Goal: Transaction & Acquisition: Purchase product/service

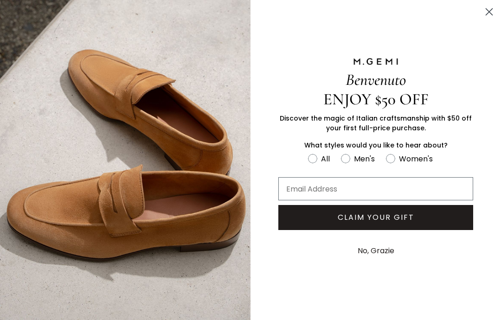
click at [348, 161] on circle "FULLSCREEN Form" at bounding box center [345, 158] width 9 height 9
click at [308, 153] on input "Men's" at bounding box center [308, 152] width 0 height 0
radio input "true"
click at [455, 230] on button "CLAIM YOUR GIFT" at bounding box center [376, 217] width 195 height 25
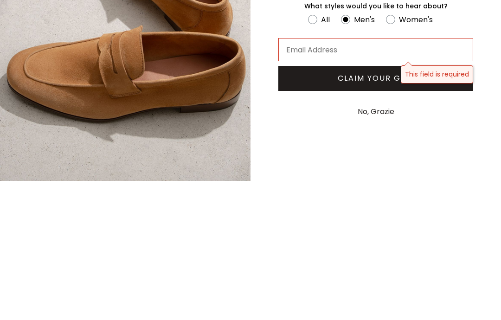
scroll to position [139, 0]
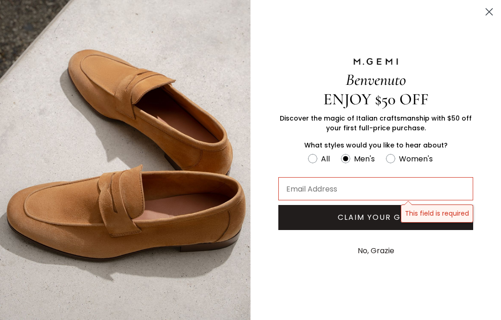
click at [296, 189] on input "Email Address" at bounding box center [376, 188] width 195 height 23
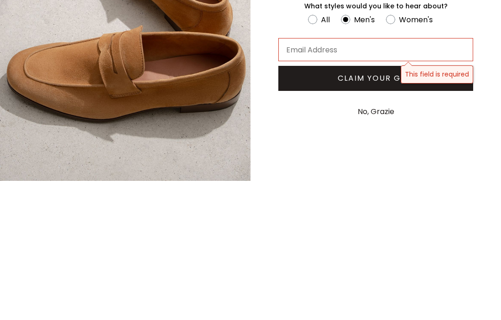
type input "drweida@comcast.net"
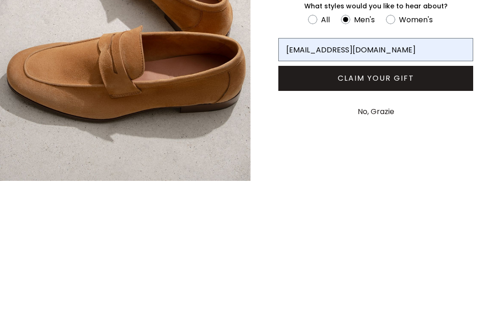
scroll to position [279, 0]
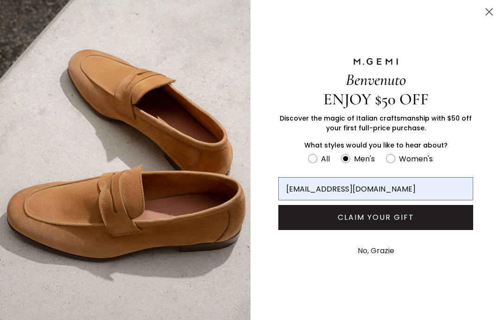
click at [388, 253] on button "No, Grazie" at bounding box center [376, 251] width 46 height 23
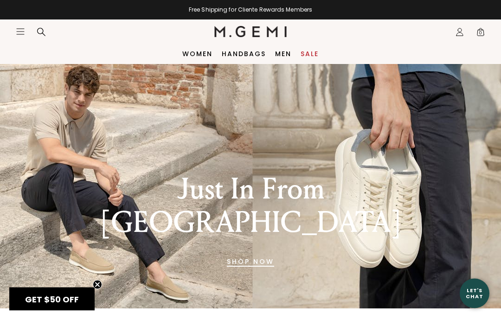
scroll to position [4, 0]
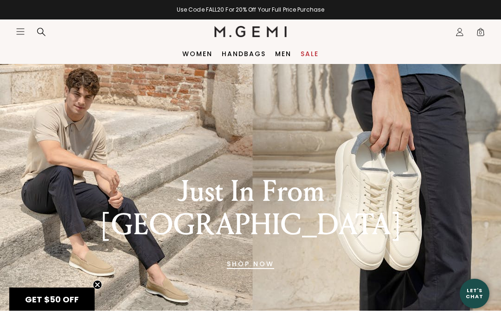
click at [313, 54] on link "Sale" at bounding box center [310, 53] width 18 height 7
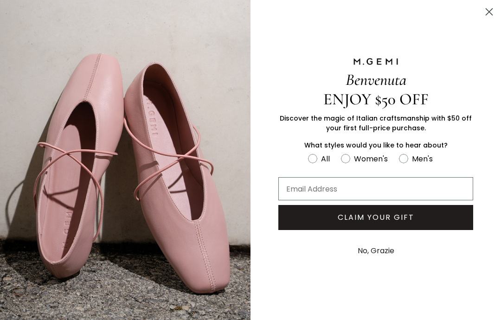
scroll to position [123, 0]
click at [494, 11] on circle "Close dialog" at bounding box center [489, 11] width 15 height 15
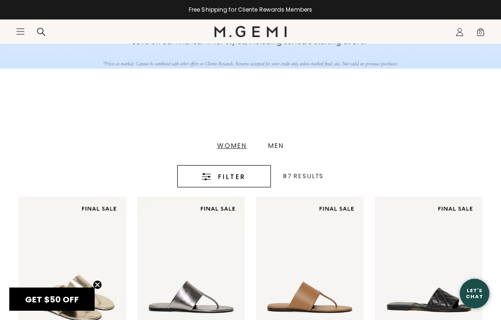
click at [282, 145] on div "Men" at bounding box center [276, 146] width 16 height 6
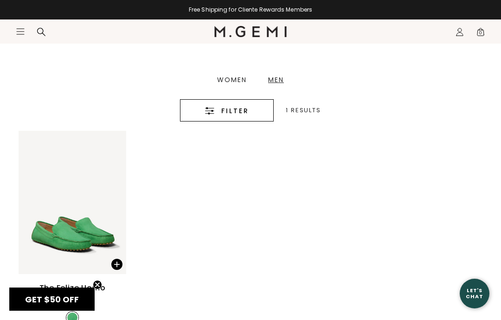
scroll to position [210, 0]
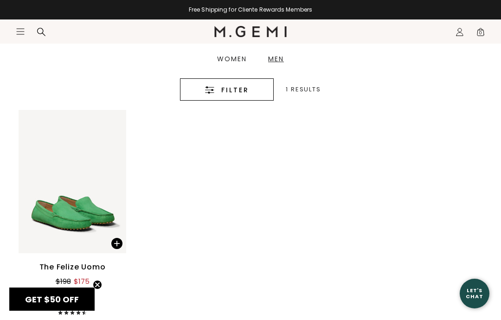
click at [241, 90] on span "Filter" at bounding box center [235, 89] width 28 height 11
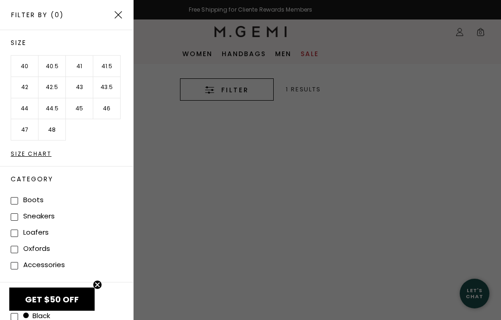
click at [119, 12] on img at bounding box center [118, 14] width 7 height 7
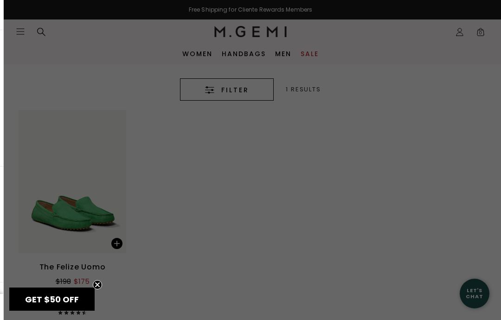
scroll to position [210, 0]
